Goal: Transaction & Acquisition: Purchase product/service

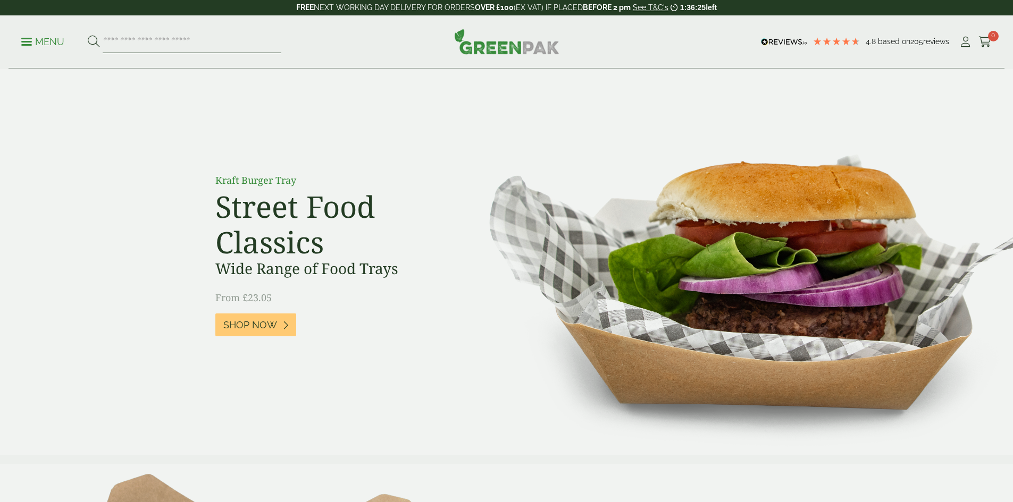
click at [176, 40] on input "search" at bounding box center [192, 42] width 179 height 22
type input "**********"
click at [88, 35] on button at bounding box center [94, 42] width 12 height 14
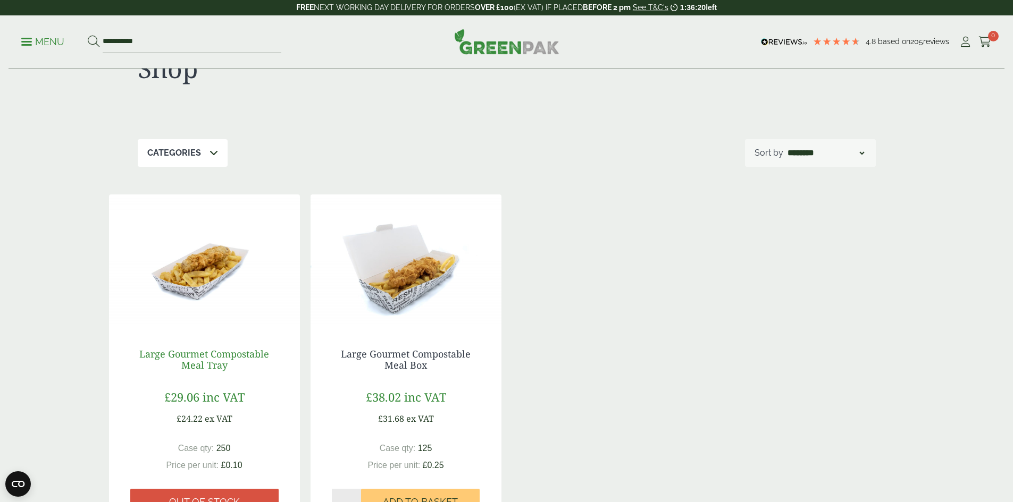
scroll to position [106, 0]
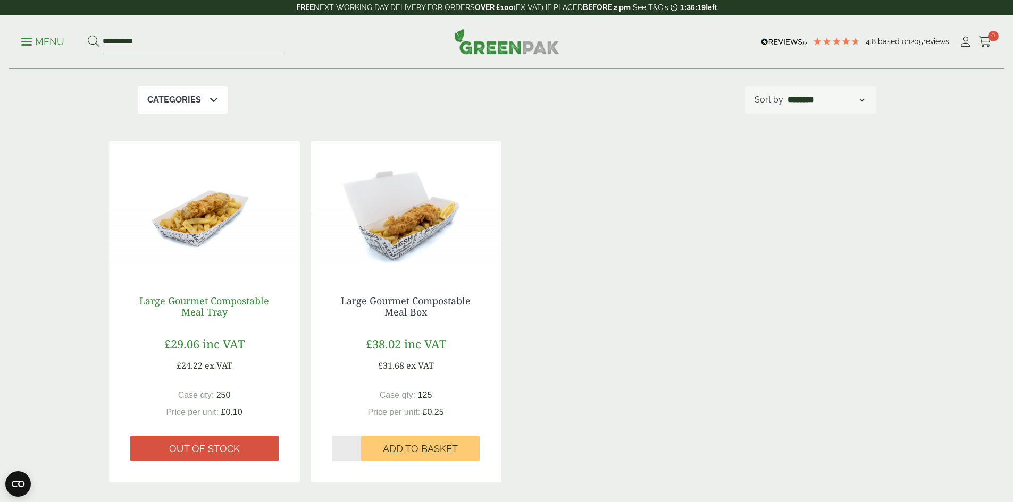
click at [202, 309] on link "Large Gourmet Compostable Meal Tray" at bounding box center [204, 306] width 130 height 24
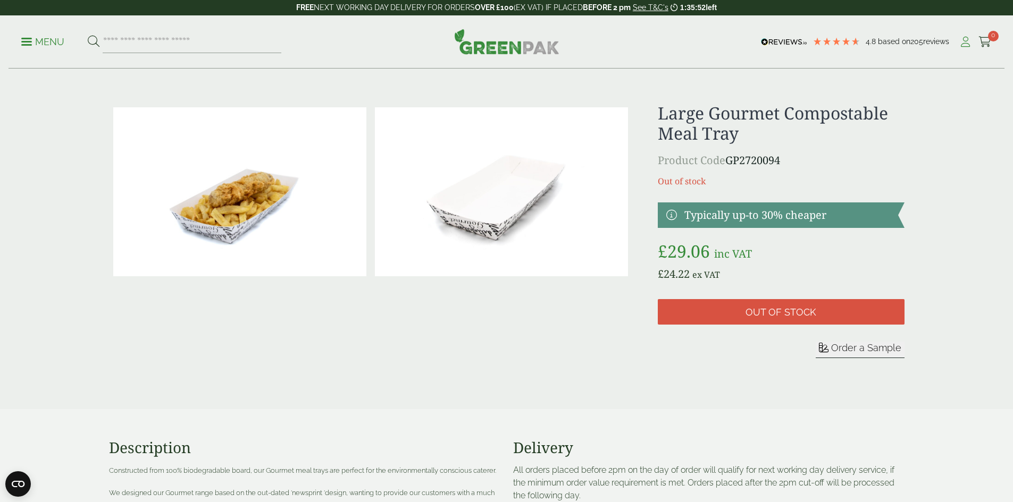
click at [959, 44] on icon at bounding box center [964, 42] width 13 height 11
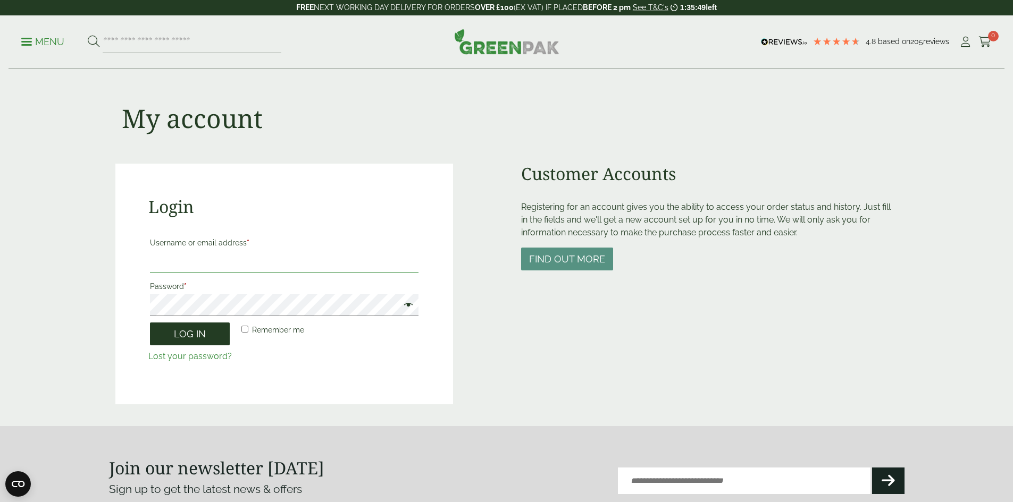
type input "**********"
click at [202, 331] on button "Log in" at bounding box center [190, 334] width 80 height 23
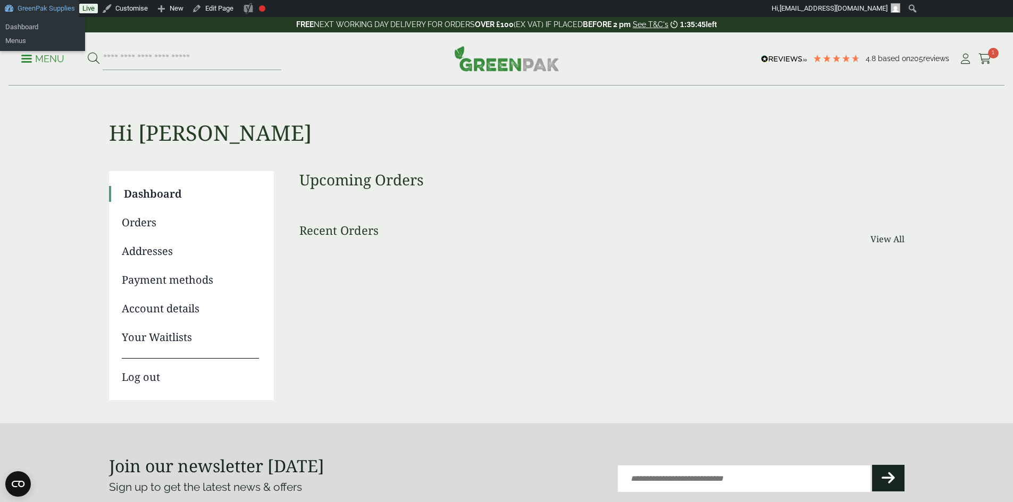
click at [40, 5] on link "GreenPak Supplies" at bounding box center [39, 8] width 79 height 17
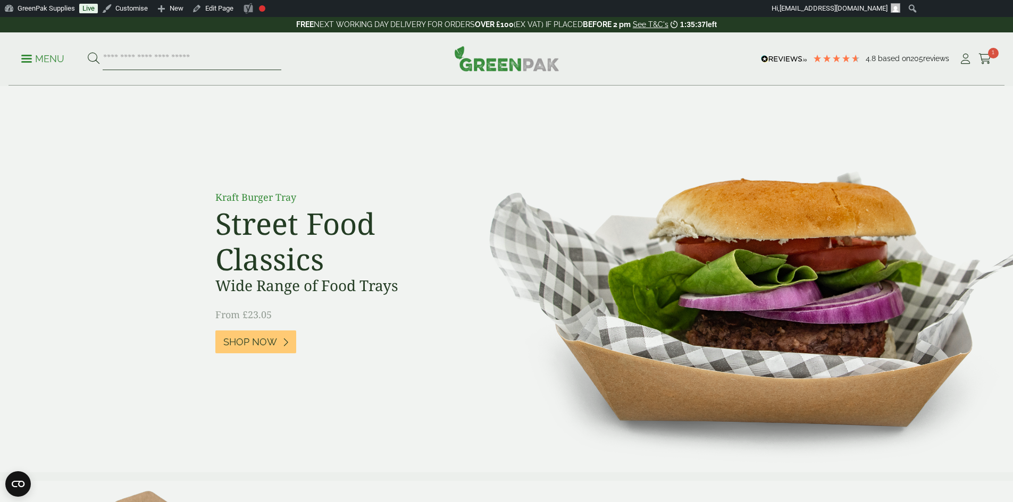
click at [184, 58] on input "search" at bounding box center [192, 59] width 179 height 22
type input "**********"
click at [88, 52] on button at bounding box center [94, 59] width 12 height 14
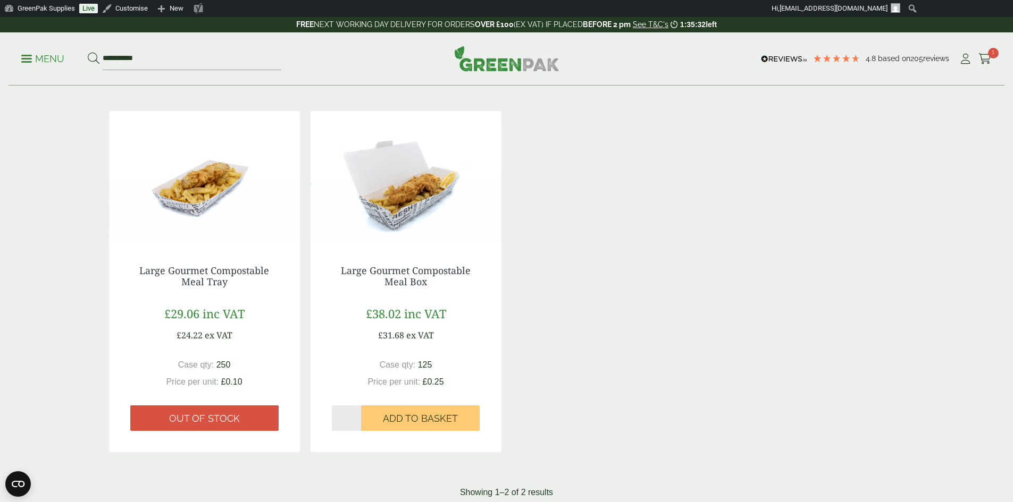
scroll to position [159, 0]
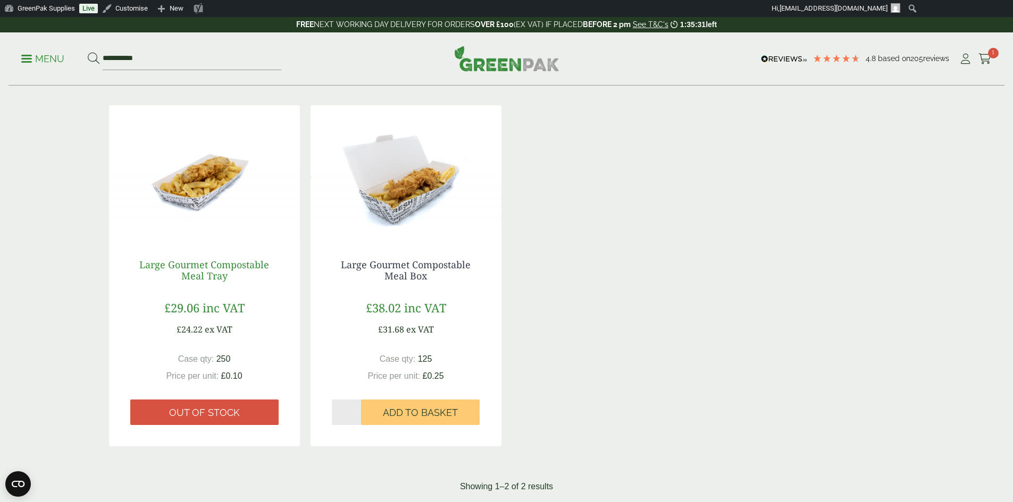
click at [187, 272] on link "Large Gourmet Compostable Meal Tray" at bounding box center [204, 270] width 130 height 24
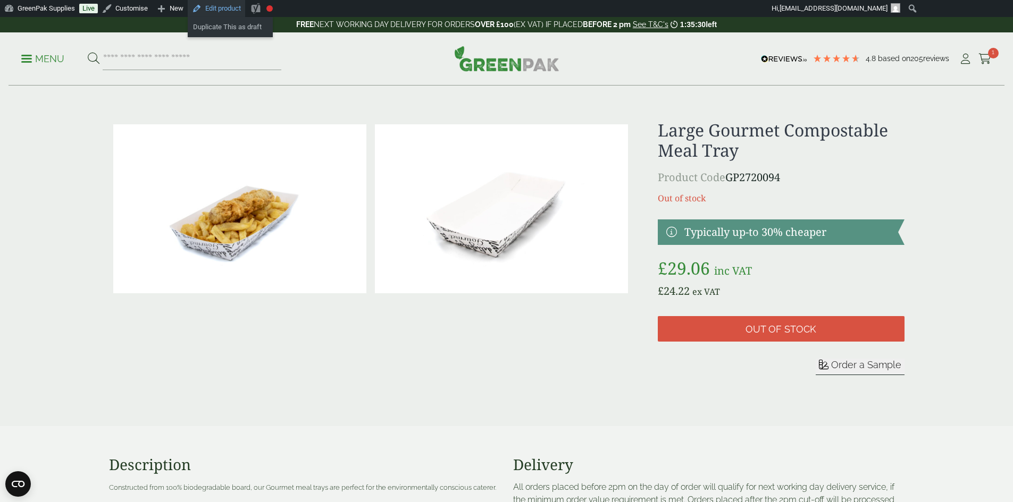
click at [218, 6] on link "Edit product" at bounding box center [216, 8] width 57 height 17
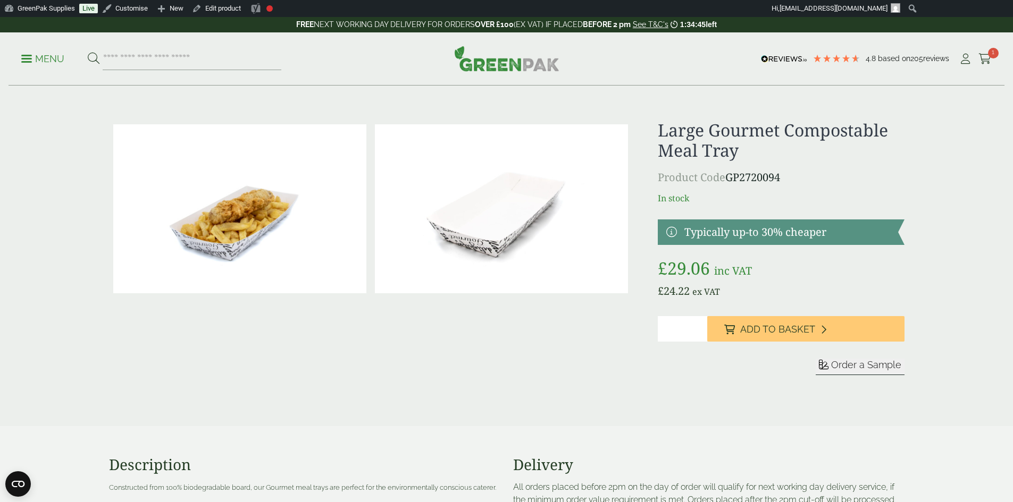
click at [511, 62] on img at bounding box center [506, 59] width 105 height 26
